Goal: Information Seeking & Learning: Compare options

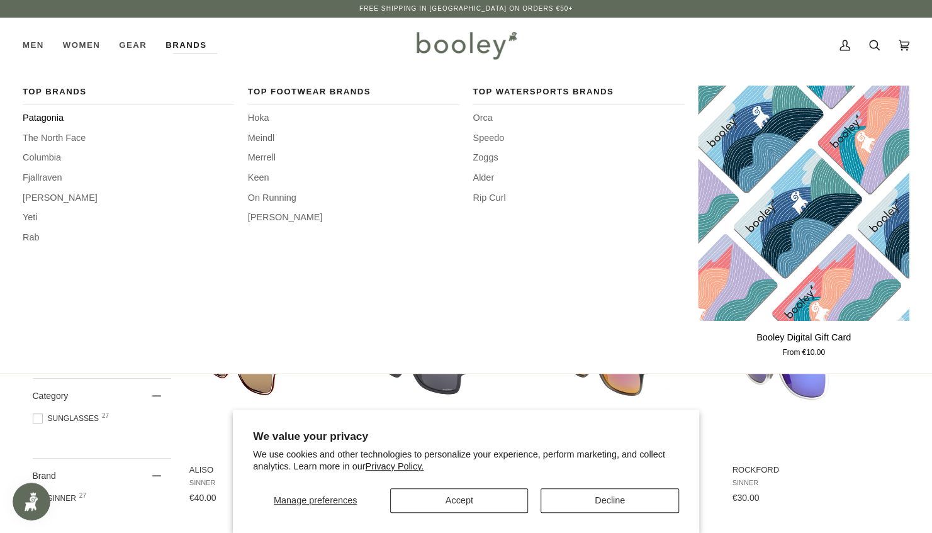
click at [42, 116] on span "Patagonia" at bounding box center [129, 118] width 212 height 14
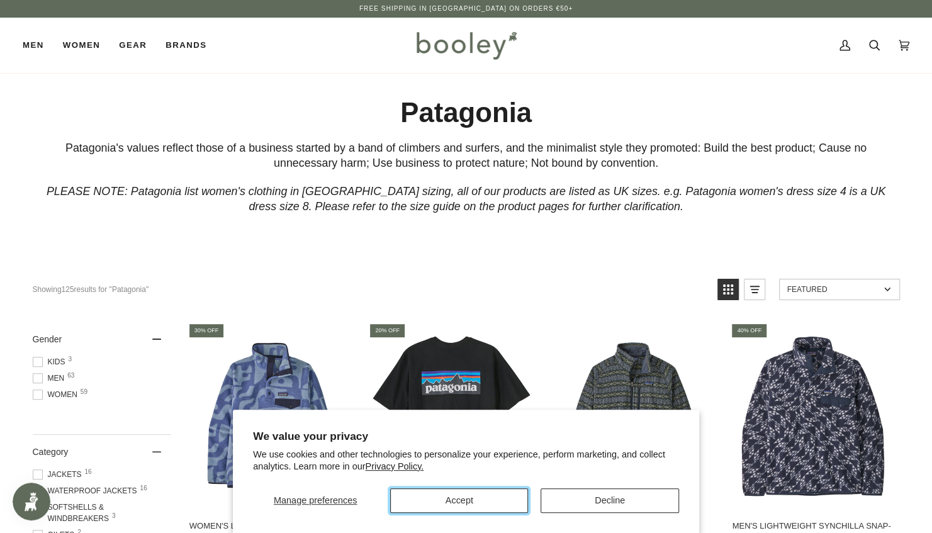
click at [450, 501] on button "Accept" at bounding box center [459, 501] width 138 height 25
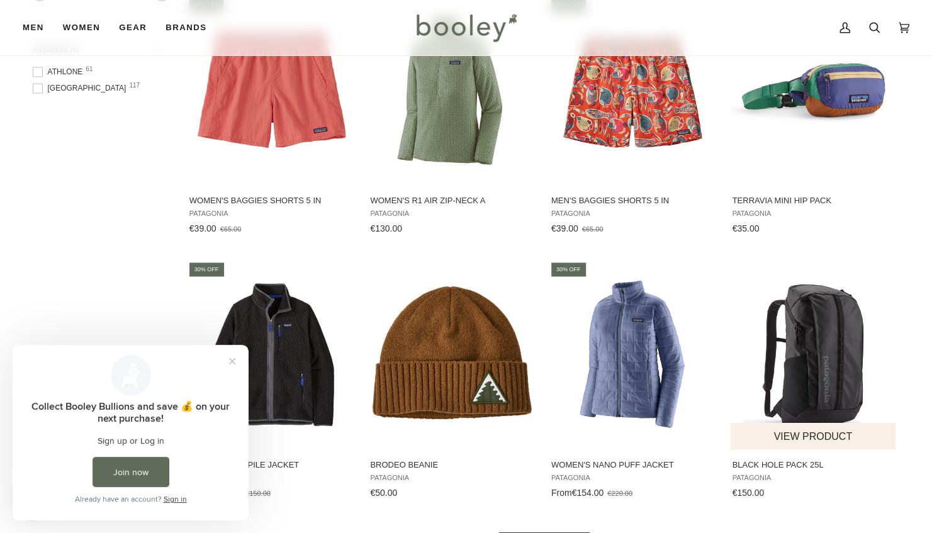
click at [835, 373] on img "Black Hole Pack 25L" at bounding box center [813, 355] width 167 height 167
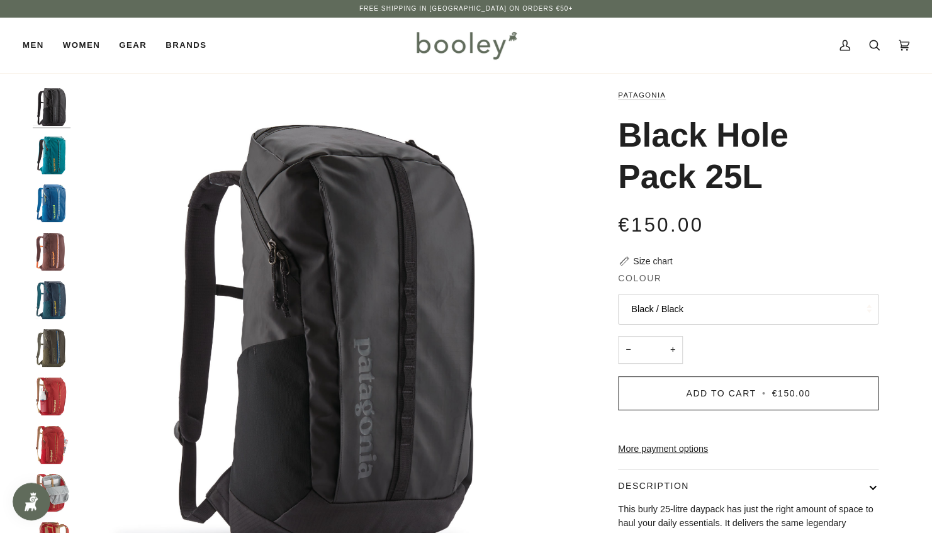
click at [409, 341] on img "Patagonia Black Hole Pack 25L Black / Black - Booley Galway" at bounding box center [326, 337] width 498 height 498
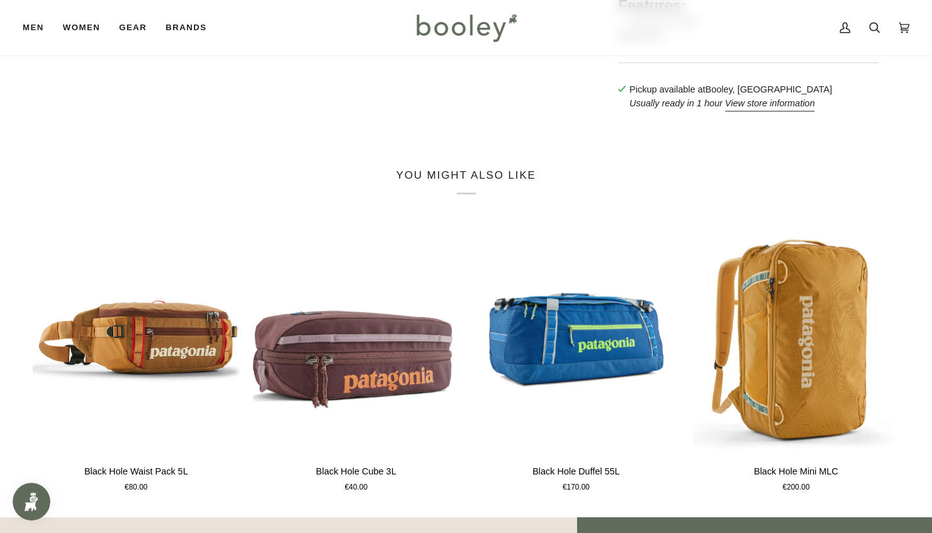
scroll to position [574, 0]
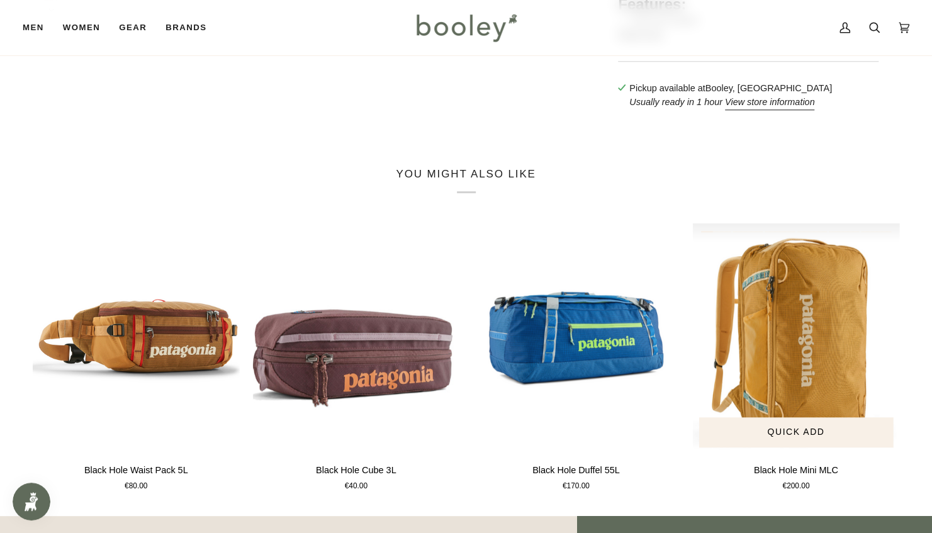
click at [815, 380] on img "Black Hole Mini MLC" at bounding box center [796, 338] width 208 height 230
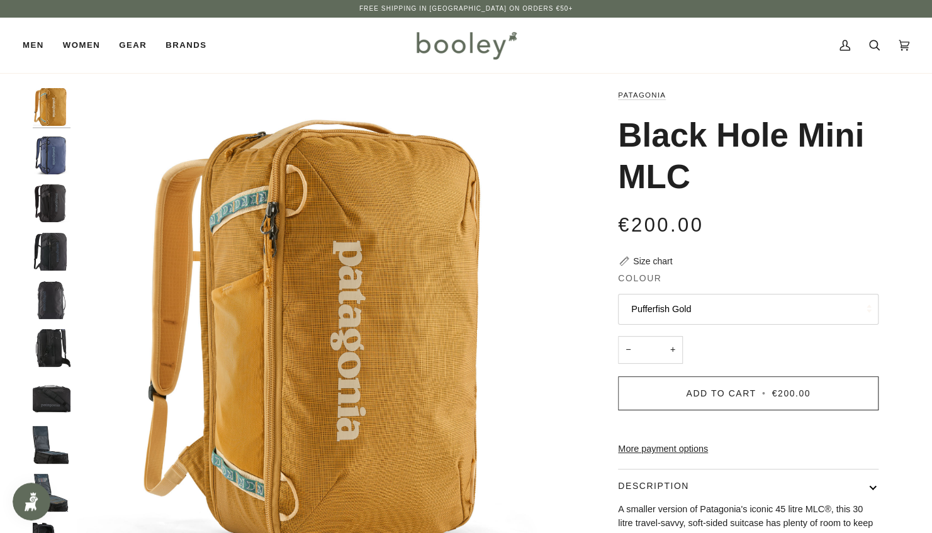
click at [460, 261] on img "Patagonia Black Hole Mini MLC Pufferfish Gold - Booley Galway" at bounding box center [326, 337] width 498 height 498
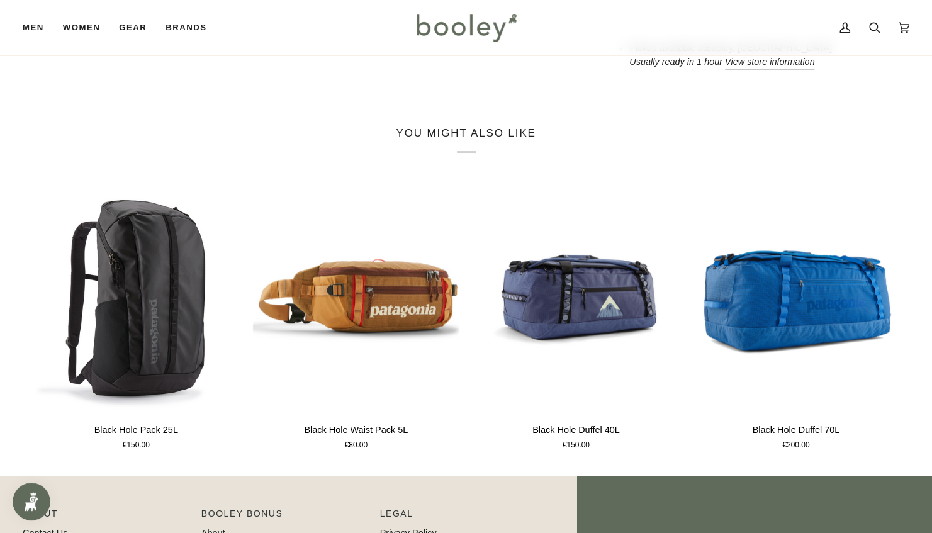
scroll to position [619, 0]
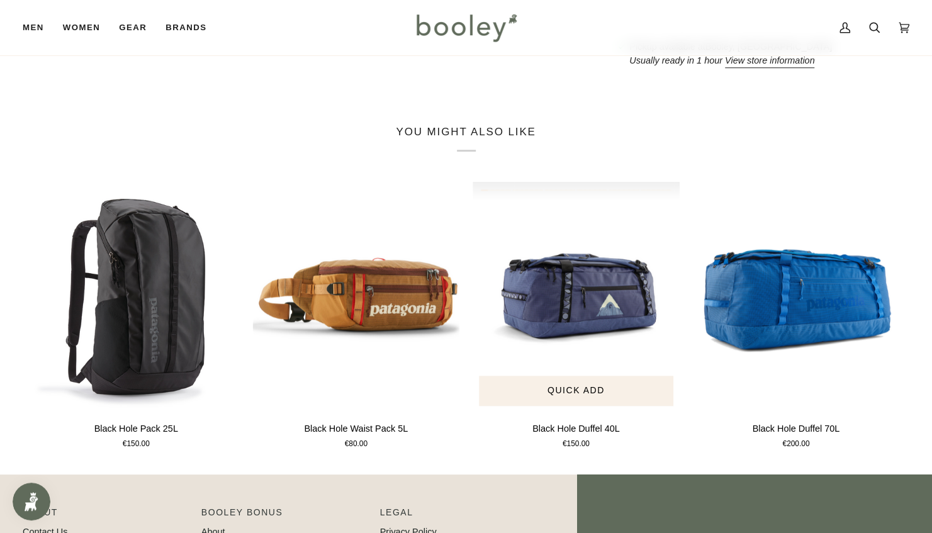
click at [582, 308] on img "Black Hole Duffel 40L" at bounding box center [577, 297] width 208 height 230
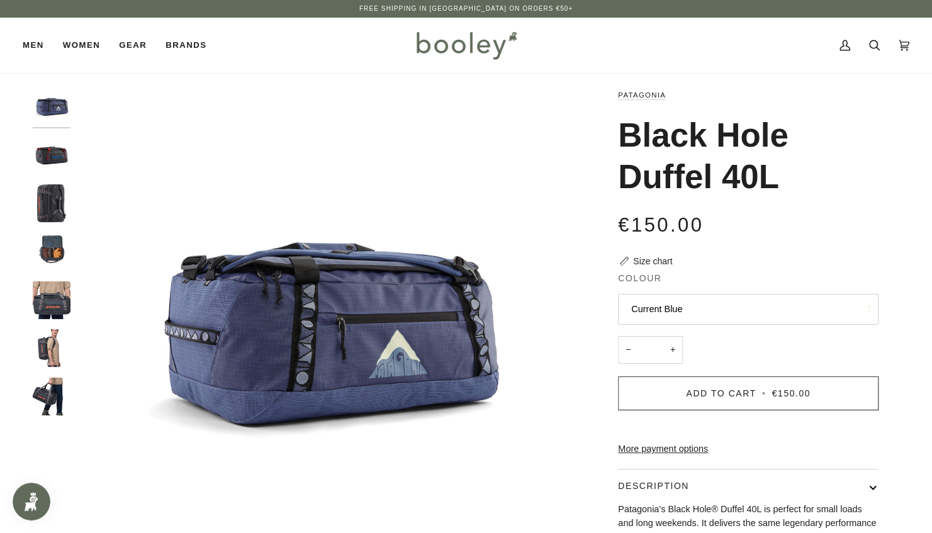
click at [48, 163] on img "Patagonia Black Hole Duffel 40L Smolder Blue / Amanita Red - Booley Galway" at bounding box center [52, 156] width 38 height 38
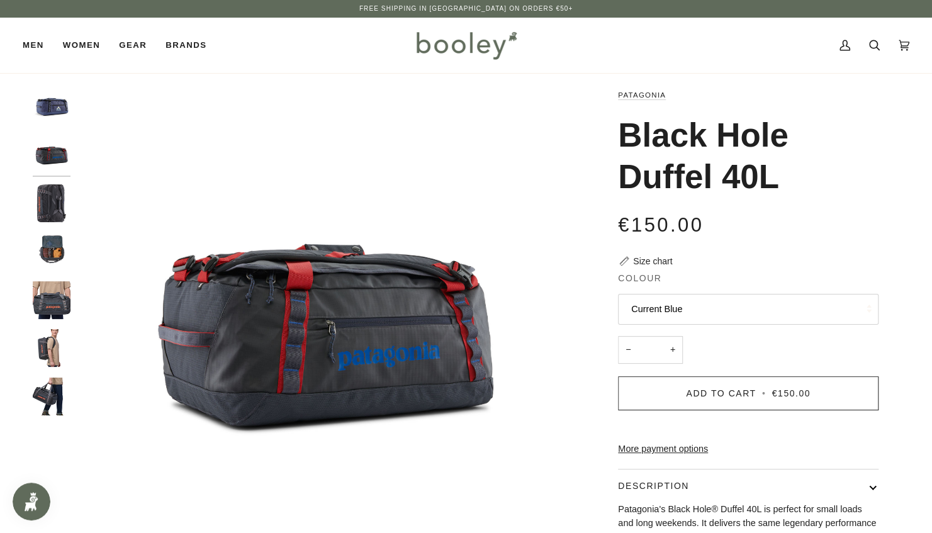
click at [268, 188] on img "Patagonia Black Hole Duffel 40L Smolder Blue / Amanita Red - Booley Galway" at bounding box center [326, 337] width 498 height 498
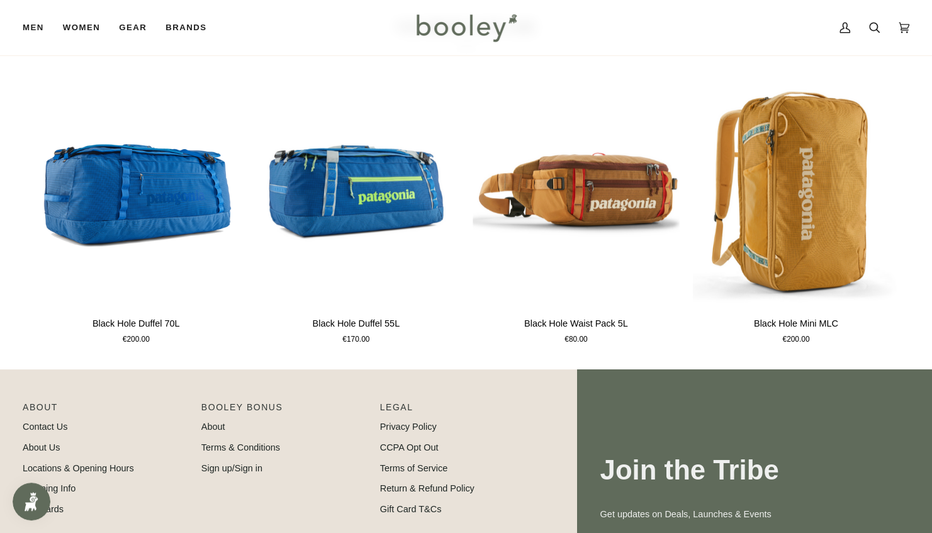
scroll to position [704, 0]
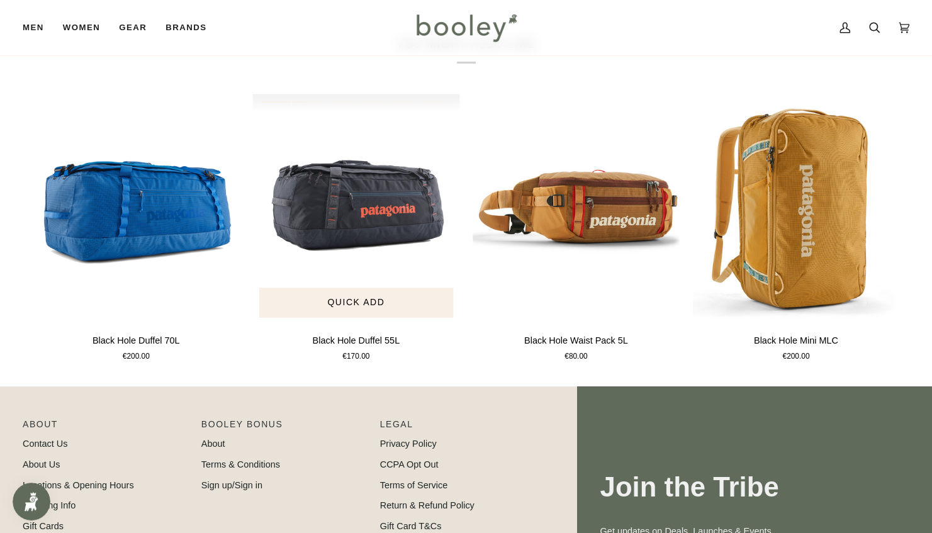
click at [363, 227] on img "Black Hole Duffel 55L" at bounding box center [356, 209] width 208 height 230
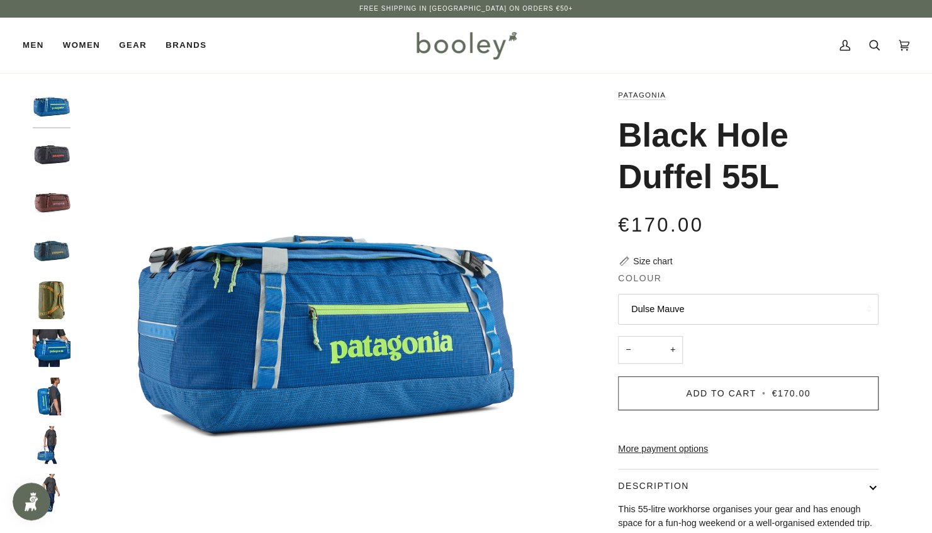
click at [336, 319] on img "Patagonia Black Hole Duffel 55L Vessel Blue - Booley Galway" at bounding box center [326, 337] width 498 height 498
